Goal: Check status: Check status

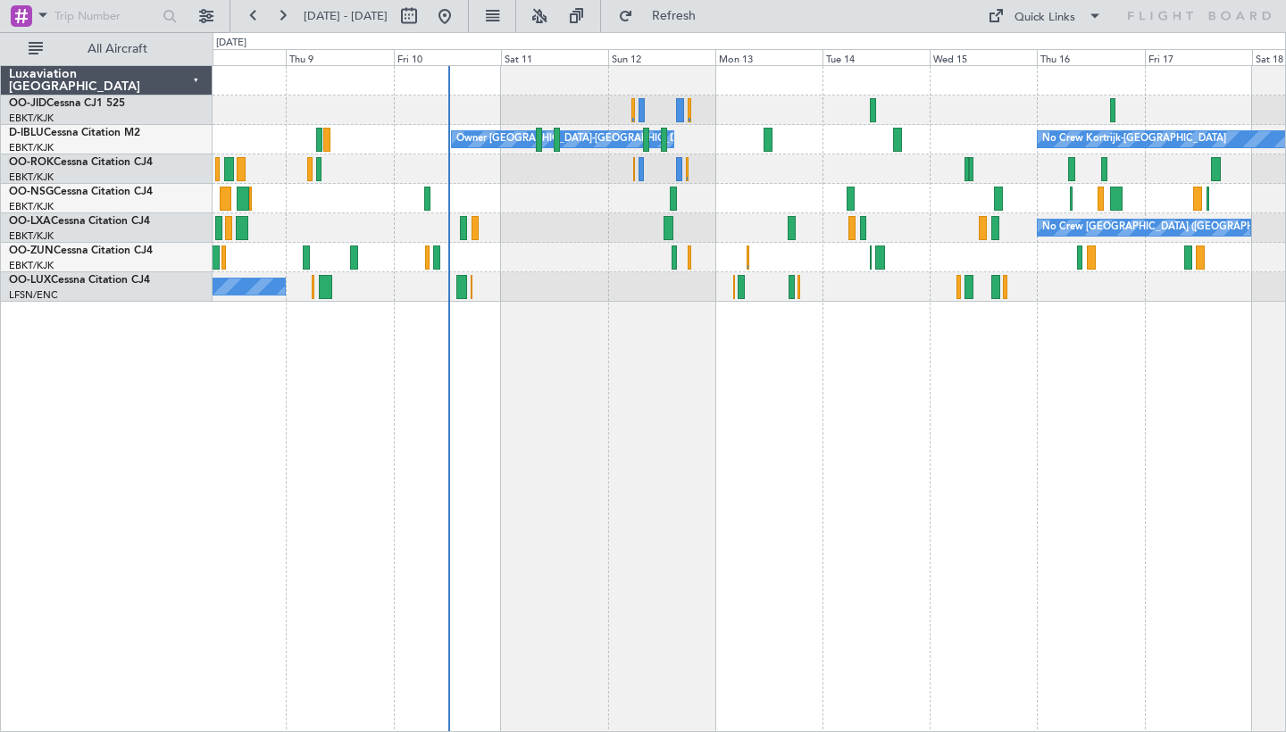
click at [805, 136] on div "Owner Kortrijk-Wevelgem No Crew Kortrijk-Wevelgem No Crew Brussels (Brussels Na…" at bounding box center [749, 184] width 1072 height 236
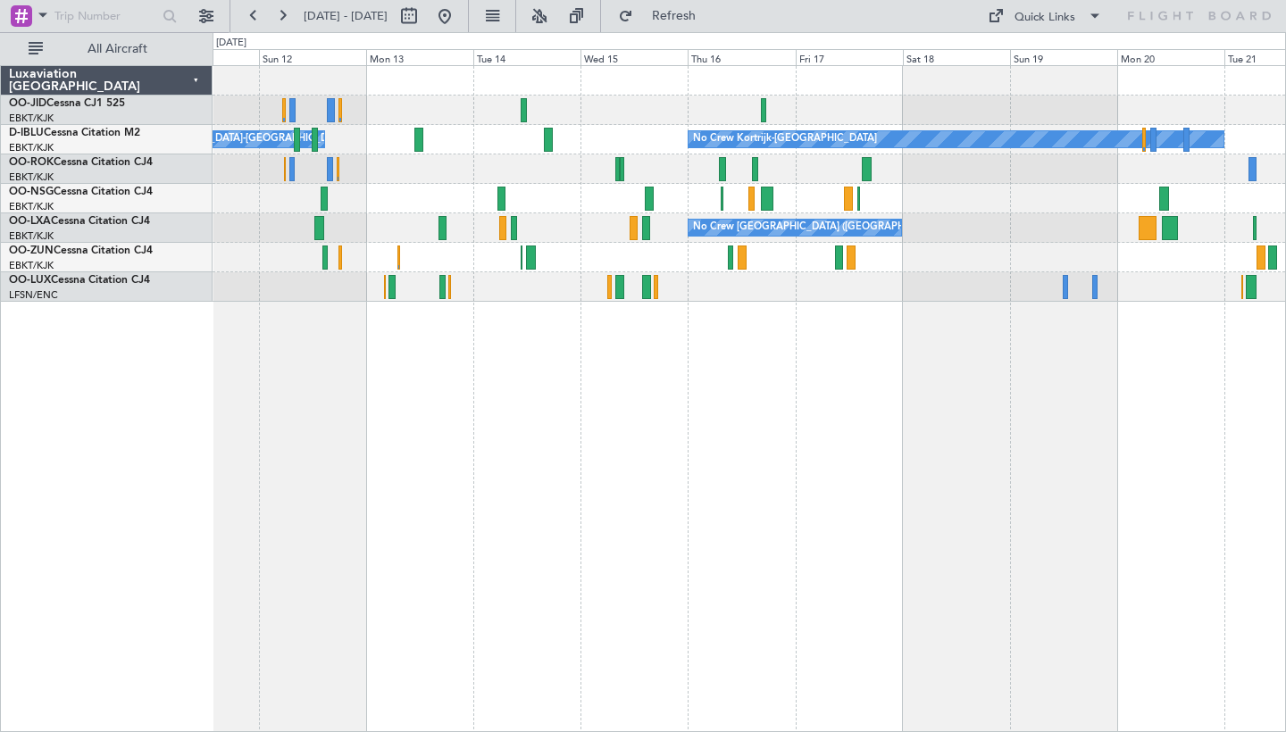
click at [648, 332] on div "No Crew No Crew Kortrijk-Wevelgem Owner Kortrijk-Wevelgem No Crew No Crew Bruss…" at bounding box center [749, 398] width 1073 height 667
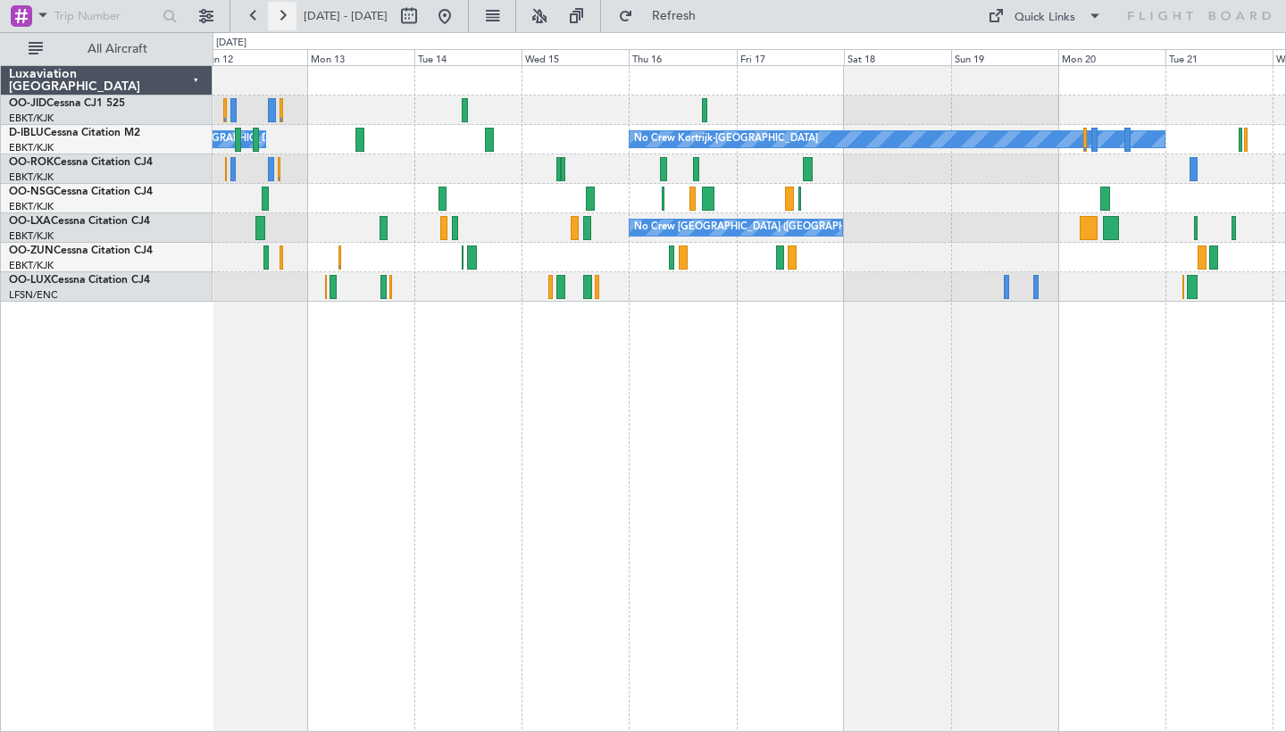
click at [287, 23] on button at bounding box center [282, 16] width 29 height 29
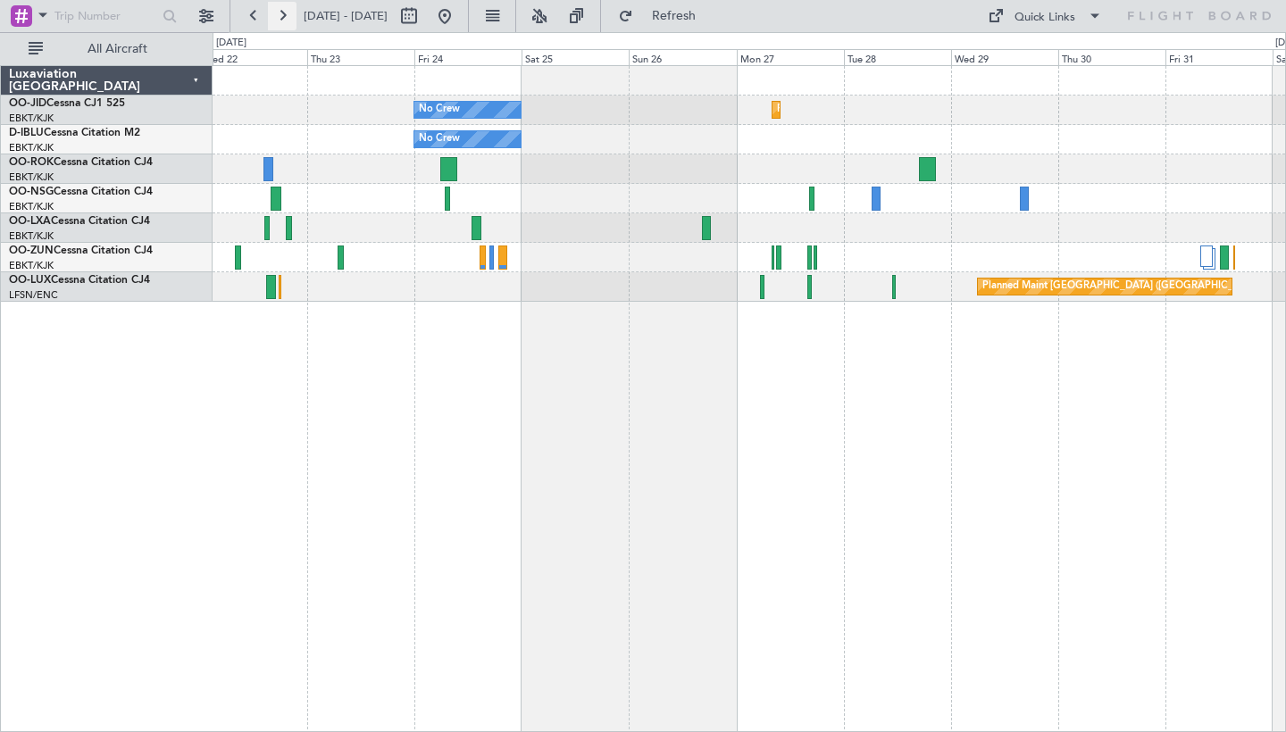
click at [271, 17] on button at bounding box center [282, 16] width 29 height 29
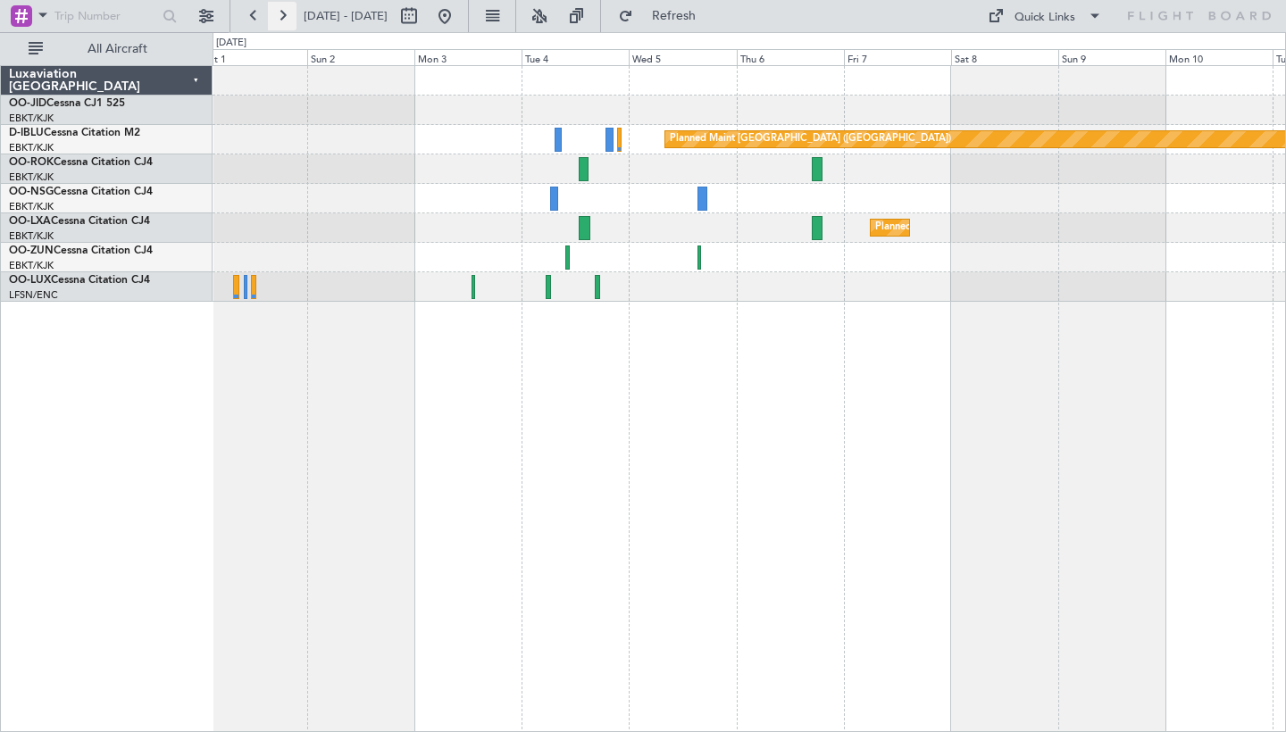
click at [271, 17] on button at bounding box center [282, 16] width 29 height 29
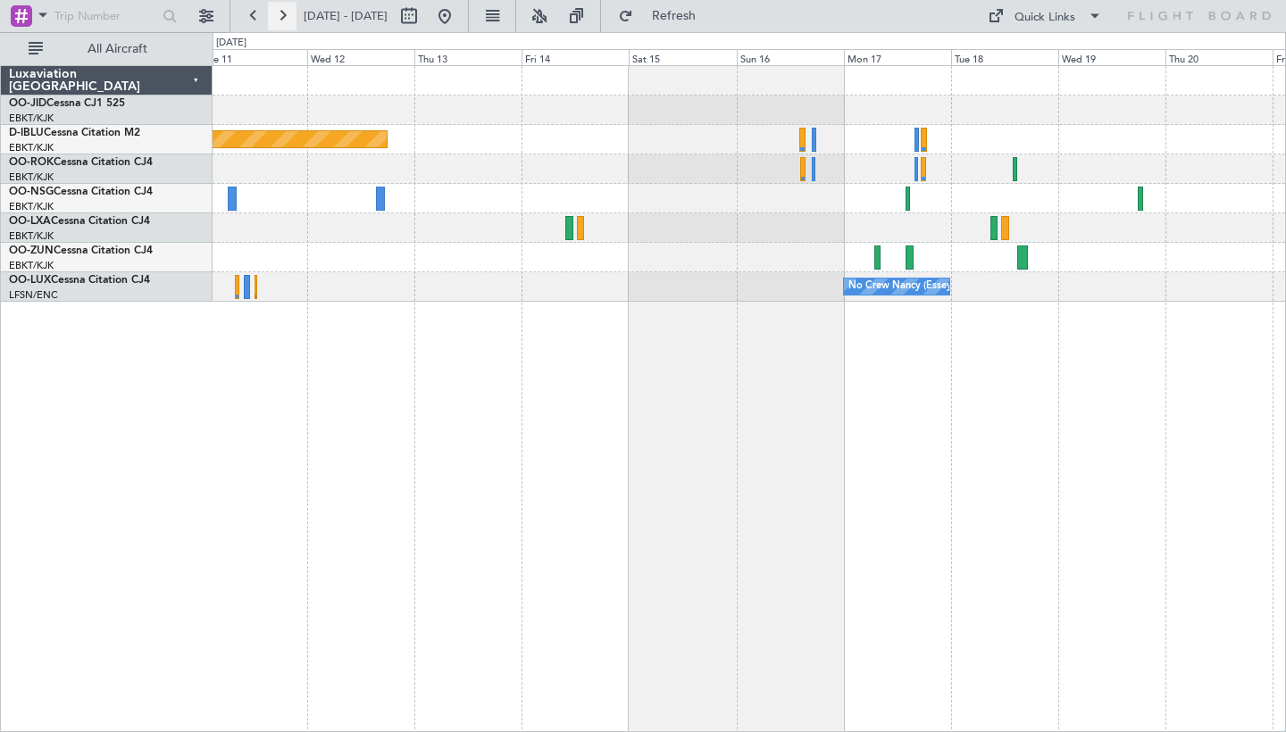
click at [271, 17] on button at bounding box center [282, 16] width 29 height 29
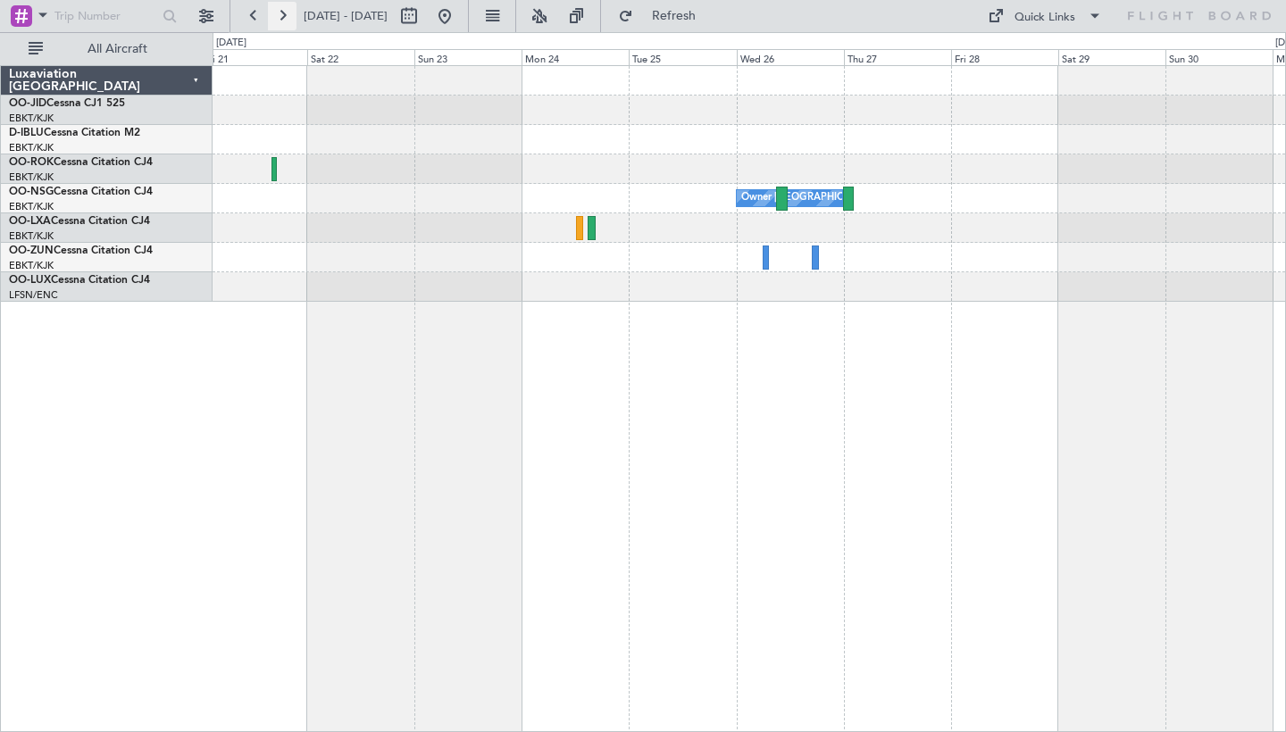
click at [271, 17] on button at bounding box center [282, 16] width 29 height 29
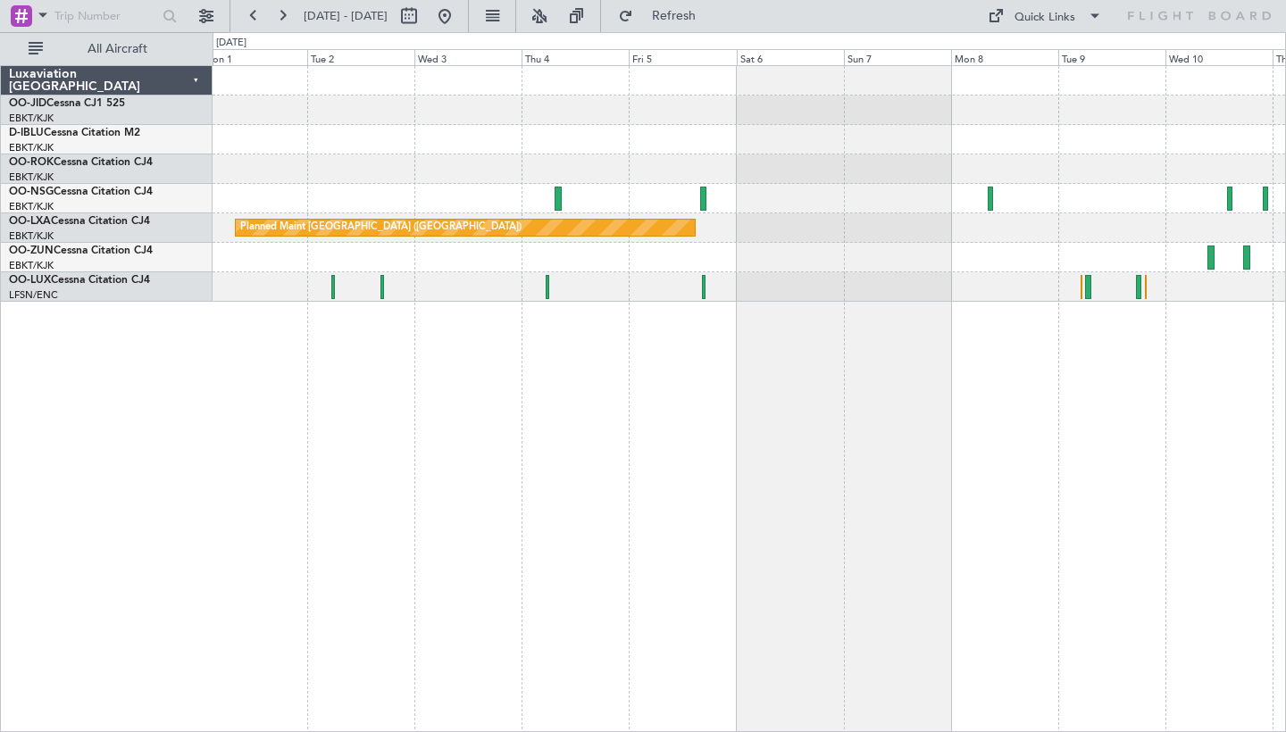
click at [296, 26] on span "01 Dec 2025 - 11 Dec 2025" at bounding box center [345, 16] width 98 height 29
click at [288, 16] on button at bounding box center [282, 16] width 29 height 29
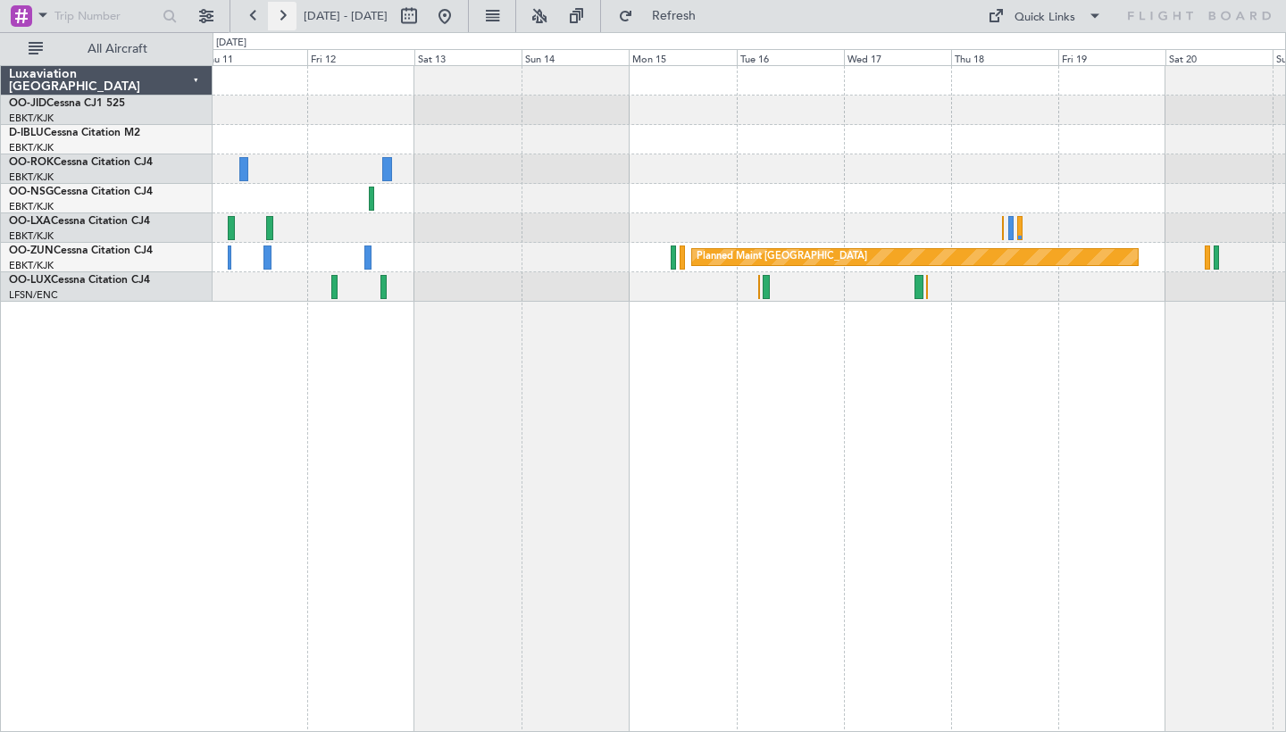
click at [288, 16] on button at bounding box center [282, 16] width 29 height 29
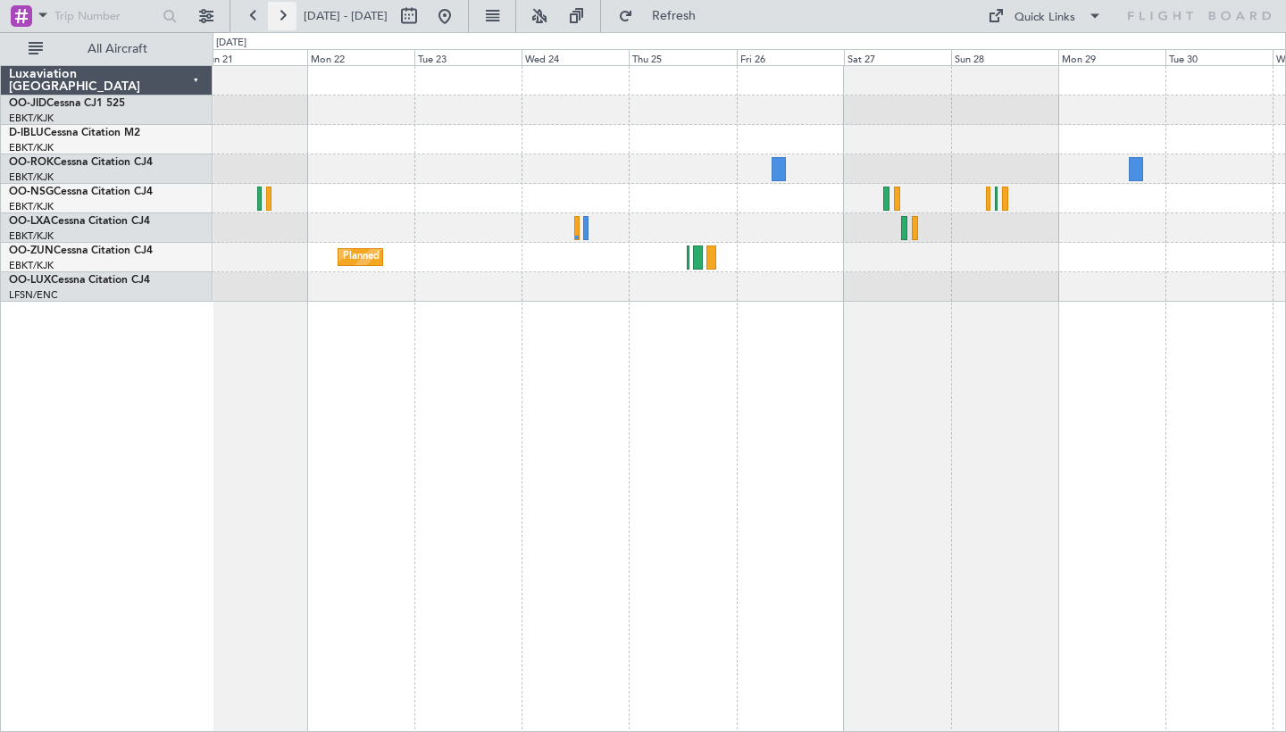
click at [284, 14] on button at bounding box center [282, 16] width 29 height 29
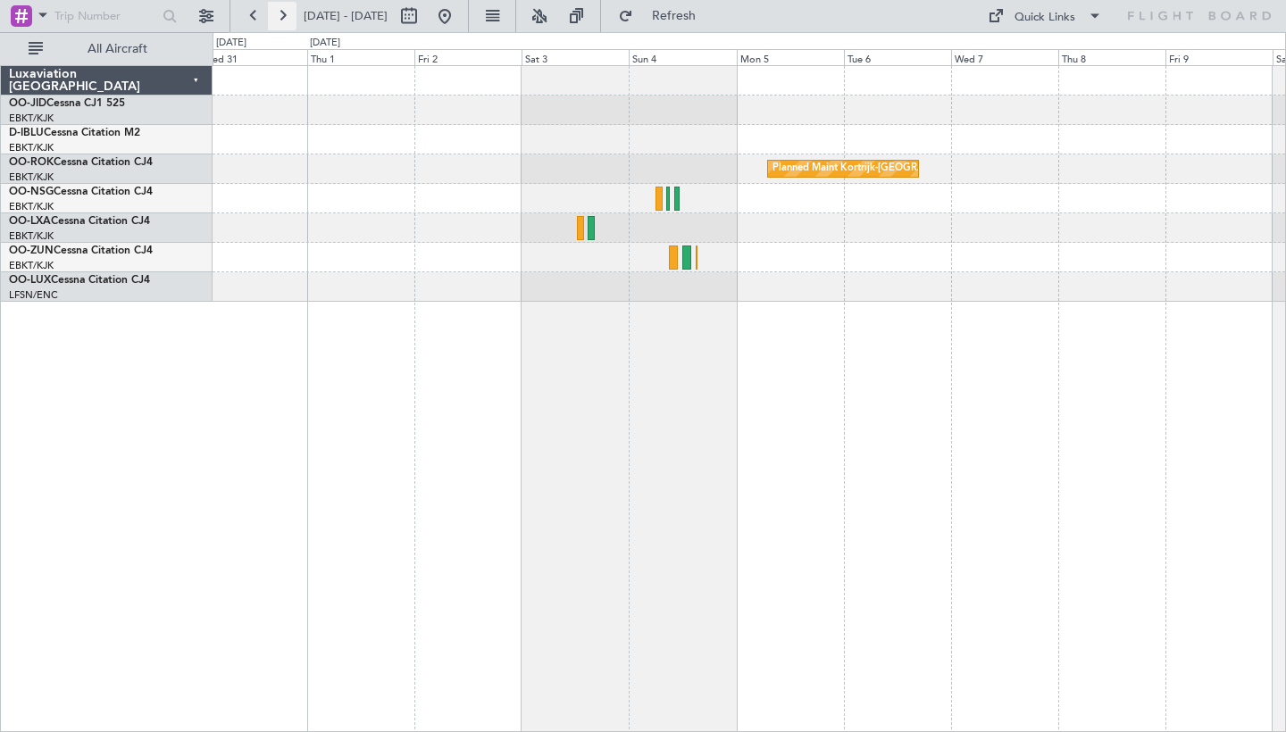
click at [284, 14] on button at bounding box center [282, 16] width 29 height 29
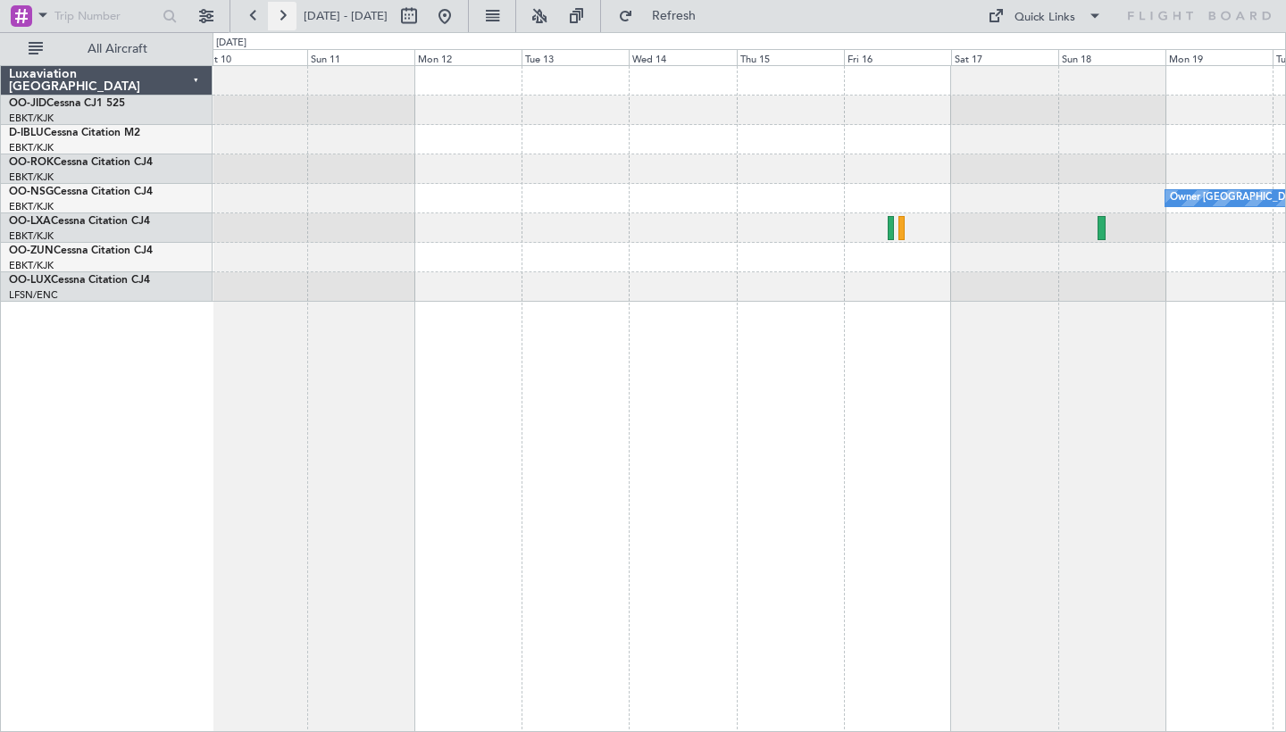
click at [284, 14] on button at bounding box center [282, 16] width 29 height 29
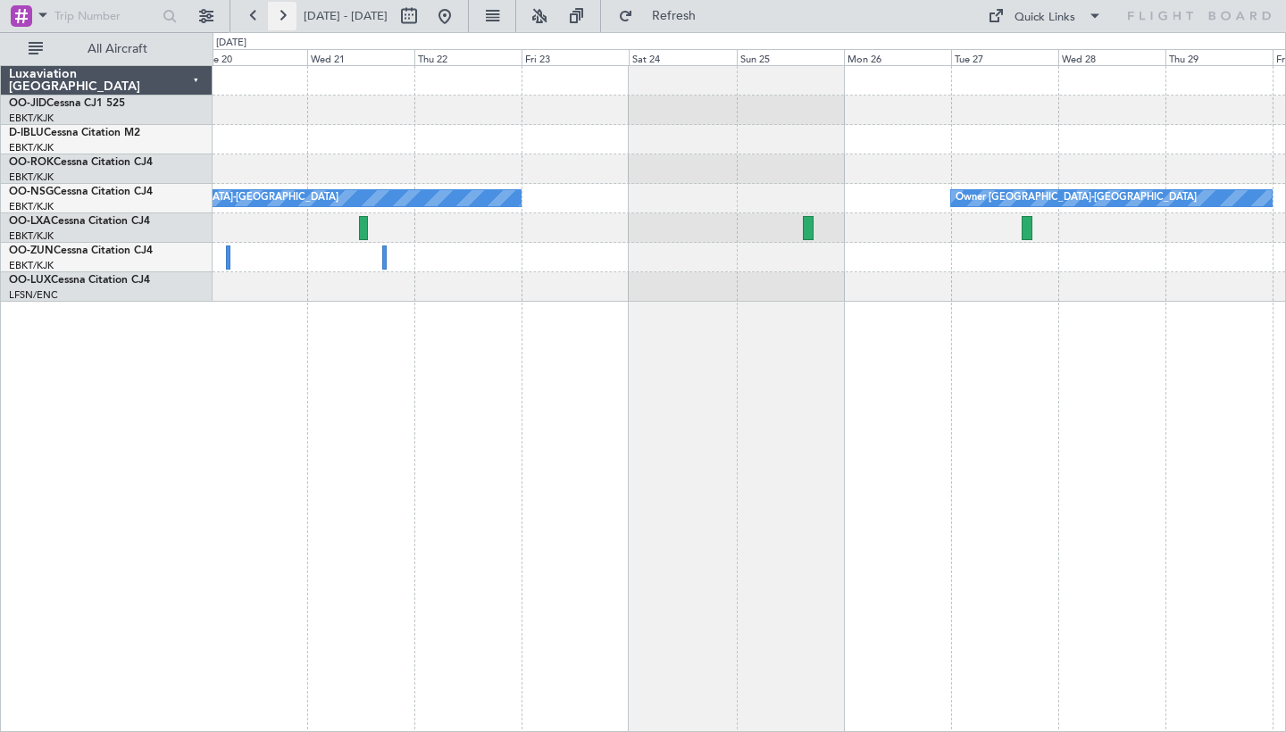
click at [284, 14] on button at bounding box center [282, 16] width 29 height 29
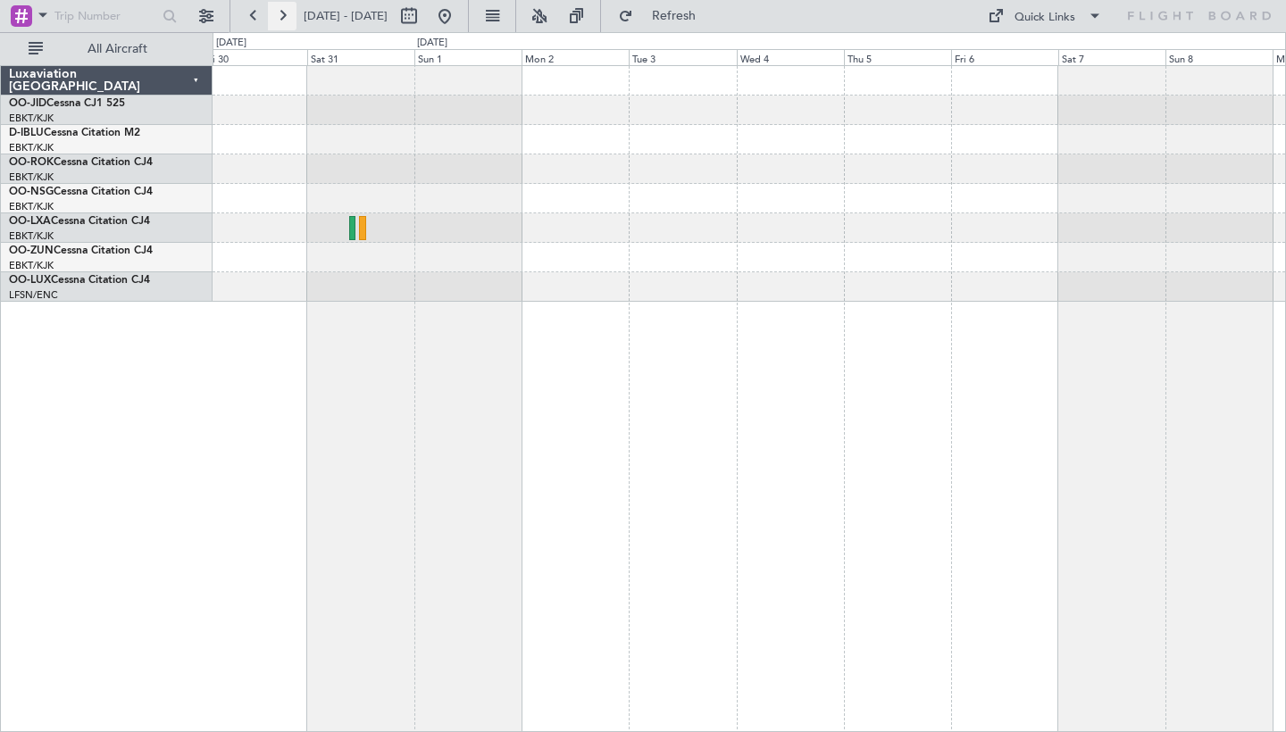
click at [284, 14] on button at bounding box center [282, 16] width 29 height 29
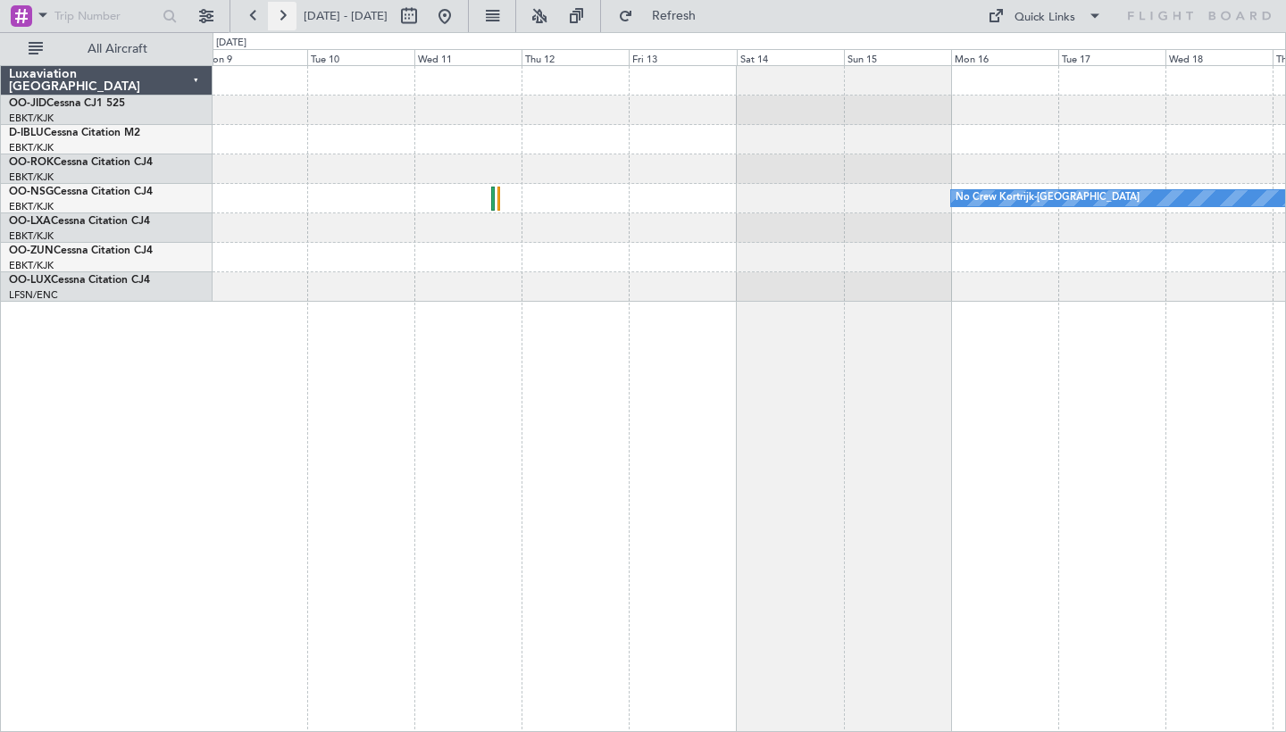
click at [284, 14] on button at bounding box center [282, 16] width 29 height 29
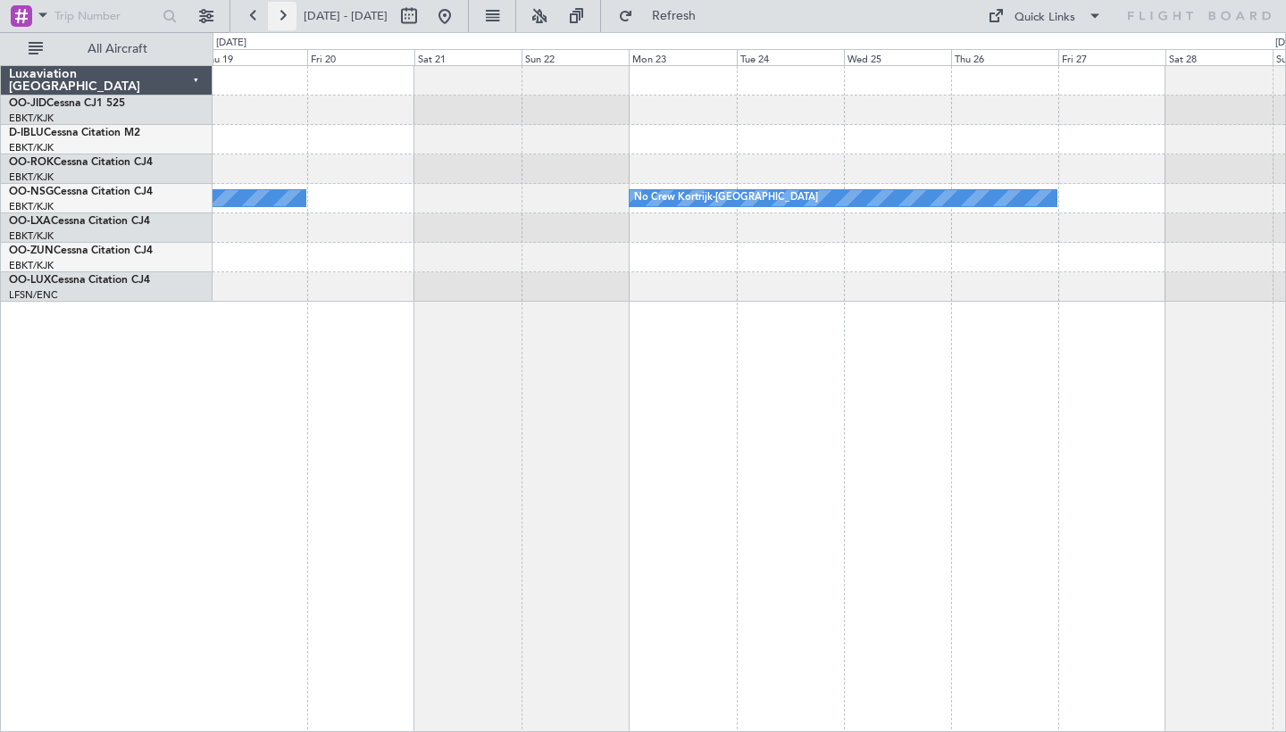
click at [284, 14] on button at bounding box center [282, 16] width 29 height 29
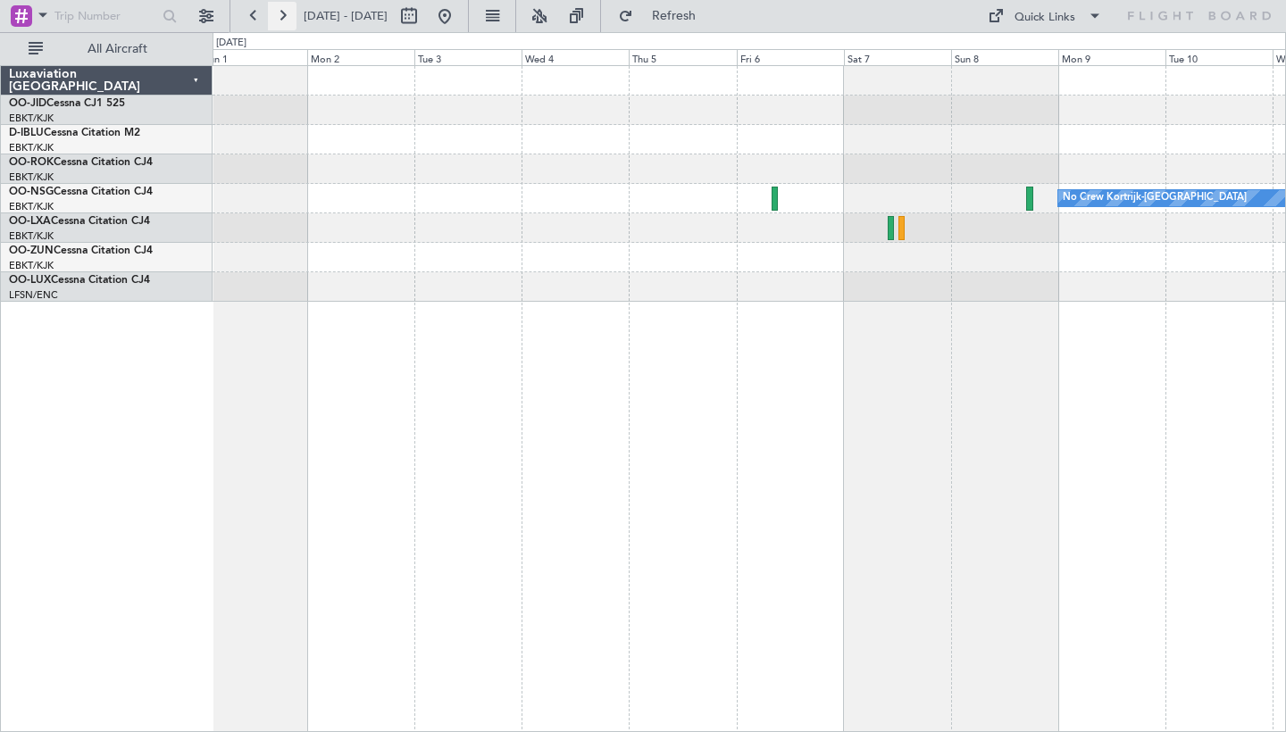
click at [284, 14] on button at bounding box center [282, 16] width 29 height 29
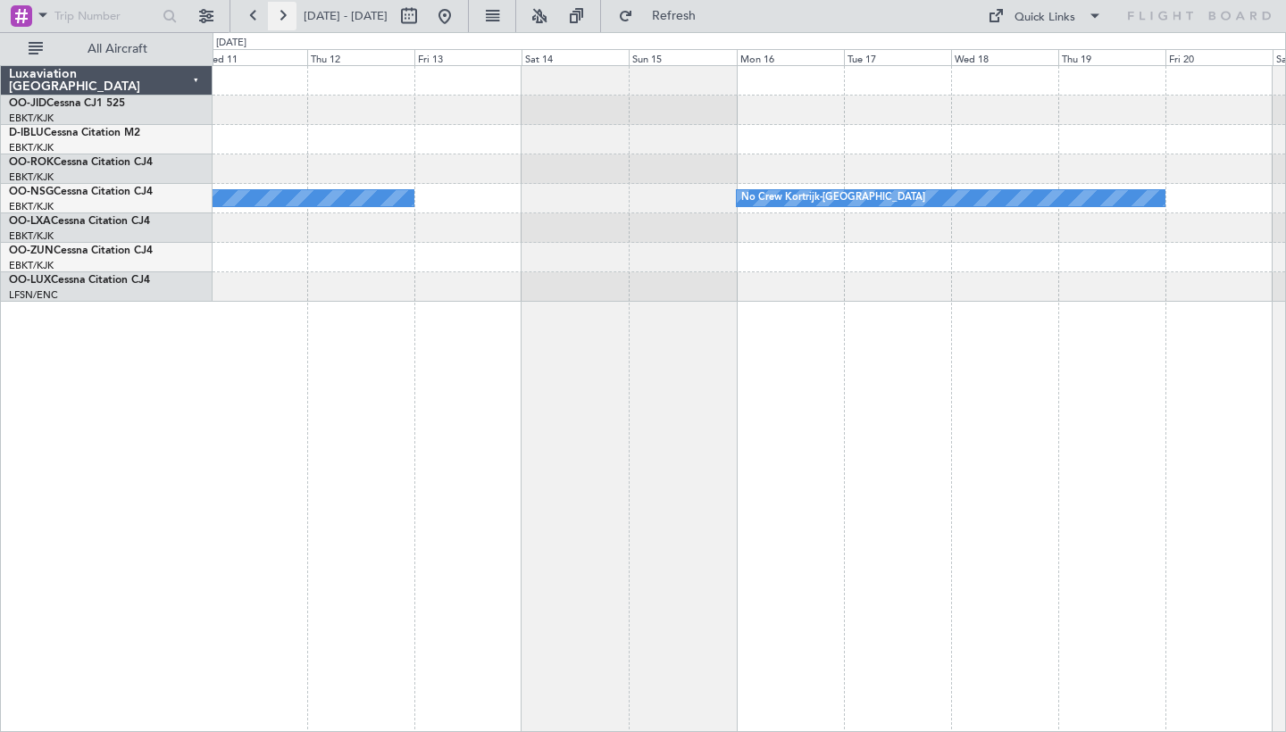
click at [284, 14] on button at bounding box center [282, 16] width 29 height 29
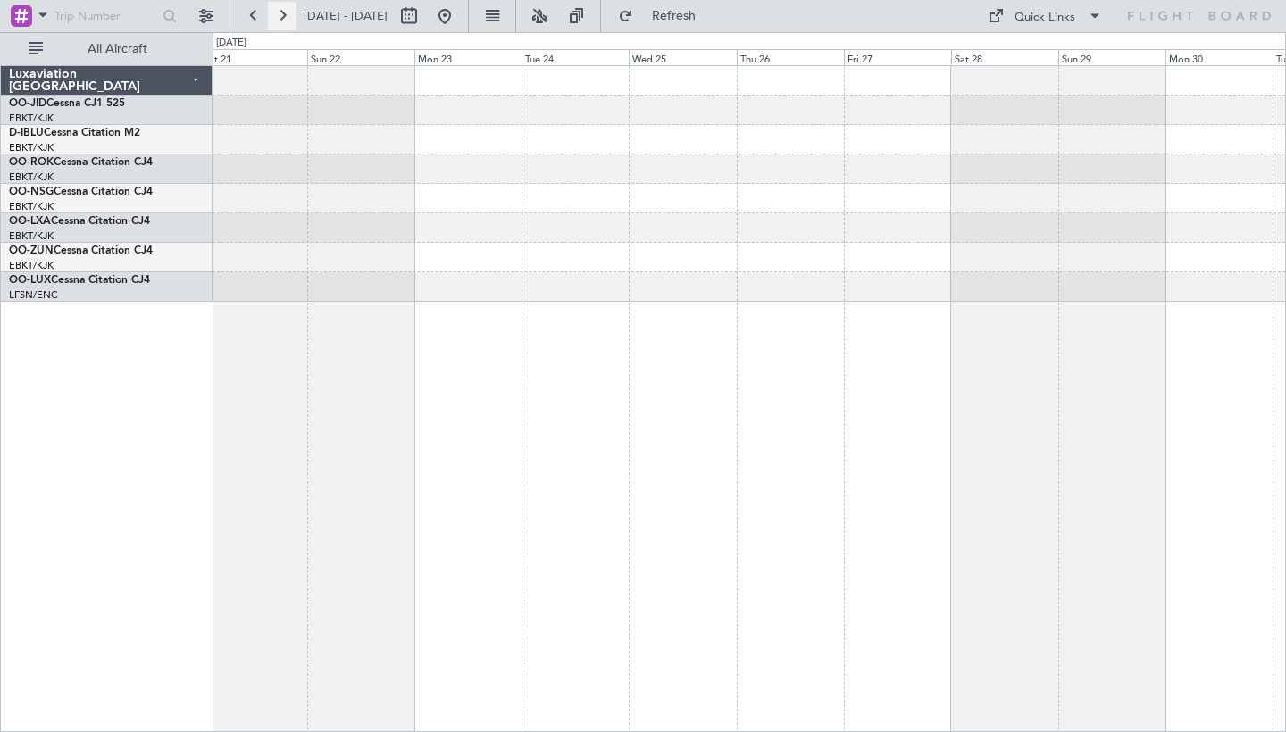
click at [284, 14] on button at bounding box center [282, 16] width 29 height 29
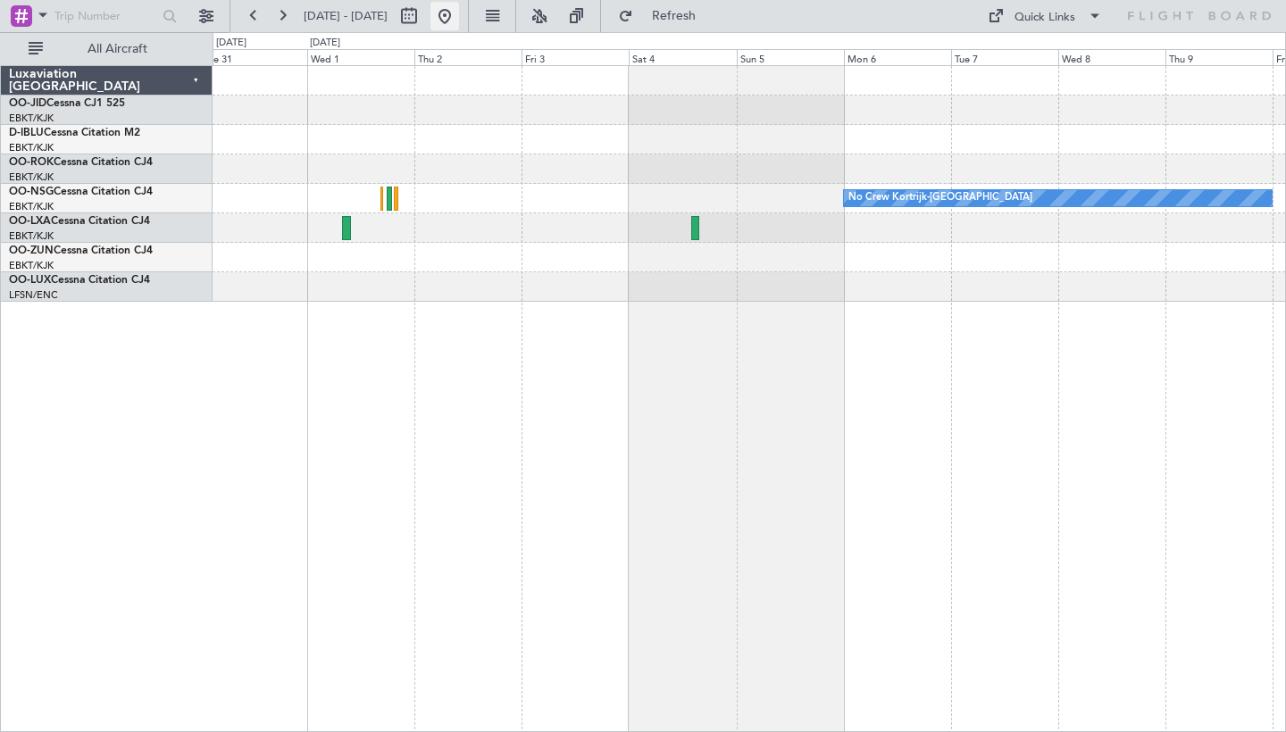
click at [459, 21] on button at bounding box center [444, 16] width 29 height 29
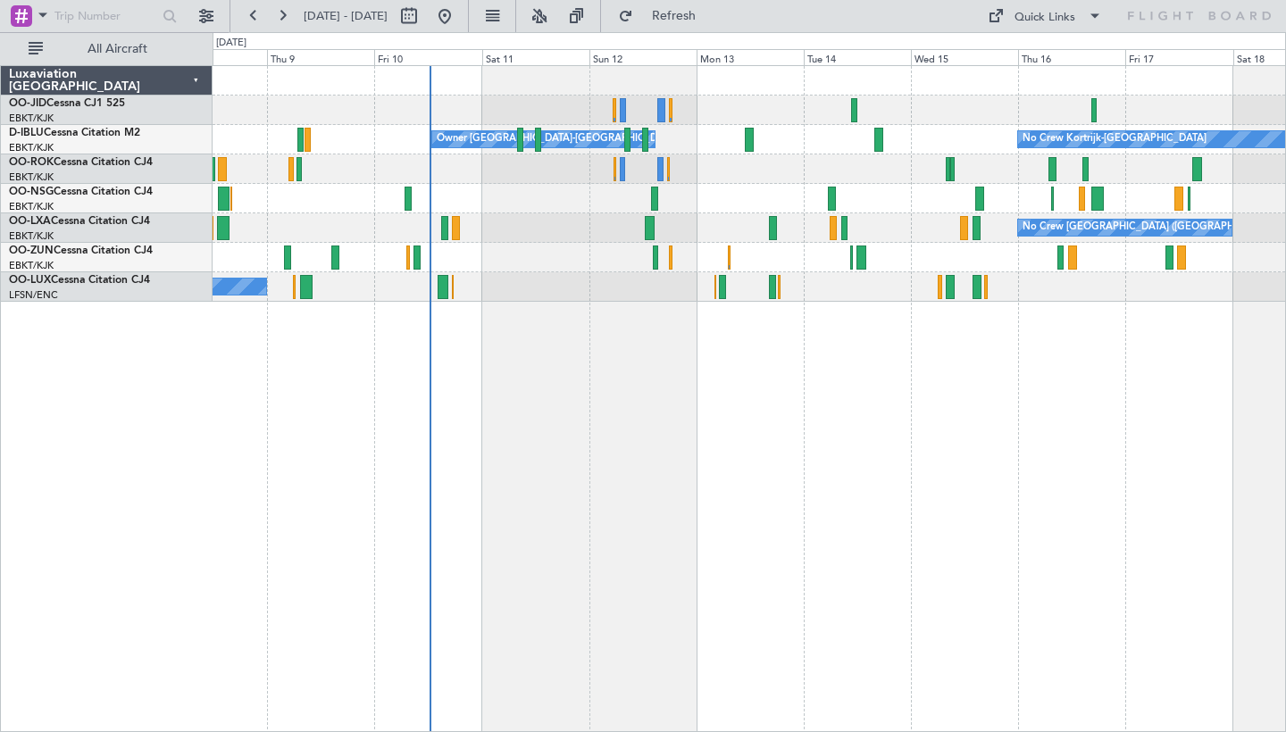
click at [715, 427] on div "Owner Kortrijk-Wevelgem No Crew Kortrijk-Wevelgem No Crew Brussels (Brussels Na…" at bounding box center [749, 398] width 1073 height 667
